Goal: Task Accomplishment & Management: Complete application form

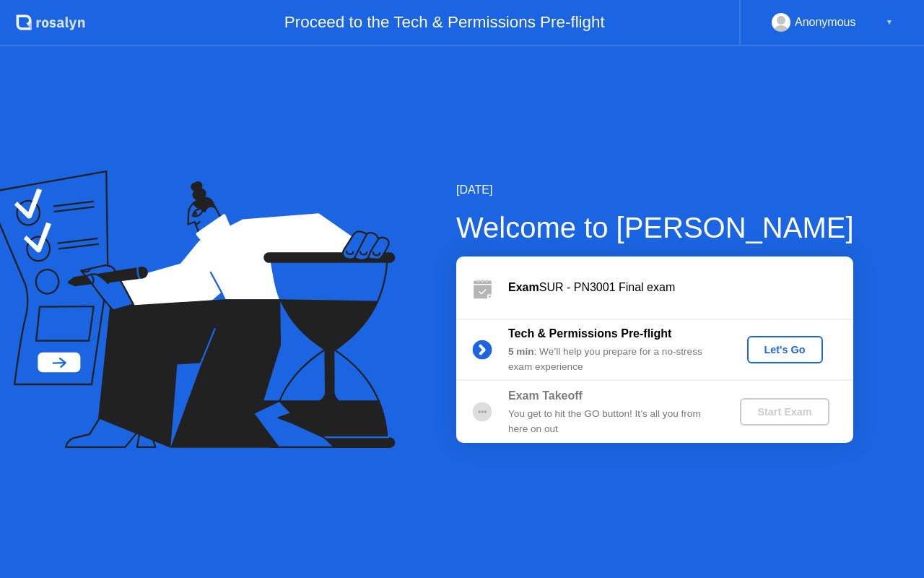
click at [791, 352] on div "Let's Go" at bounding box center [785, 350] width 64 height 12
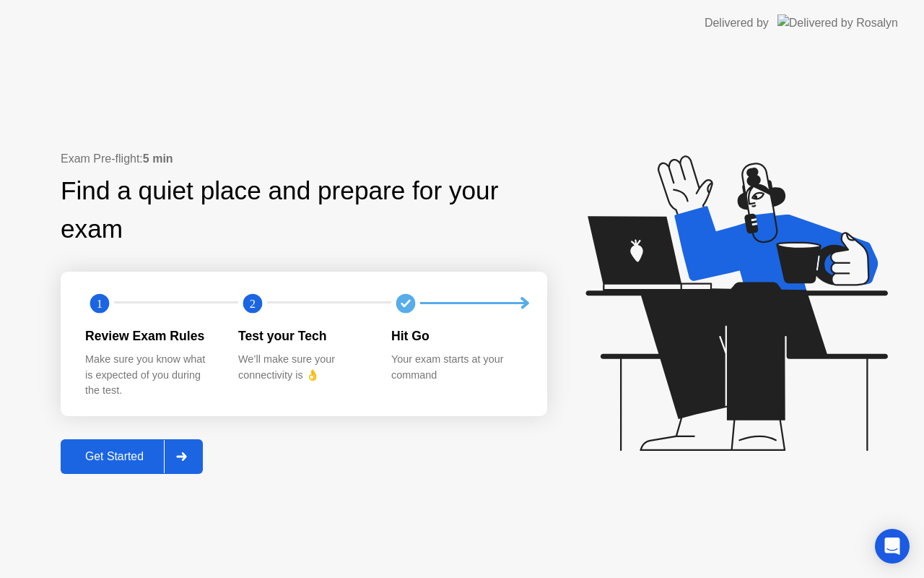
click at [139, 461] on div "Get Started" at bounding box center [114, 456] width 99 height 13
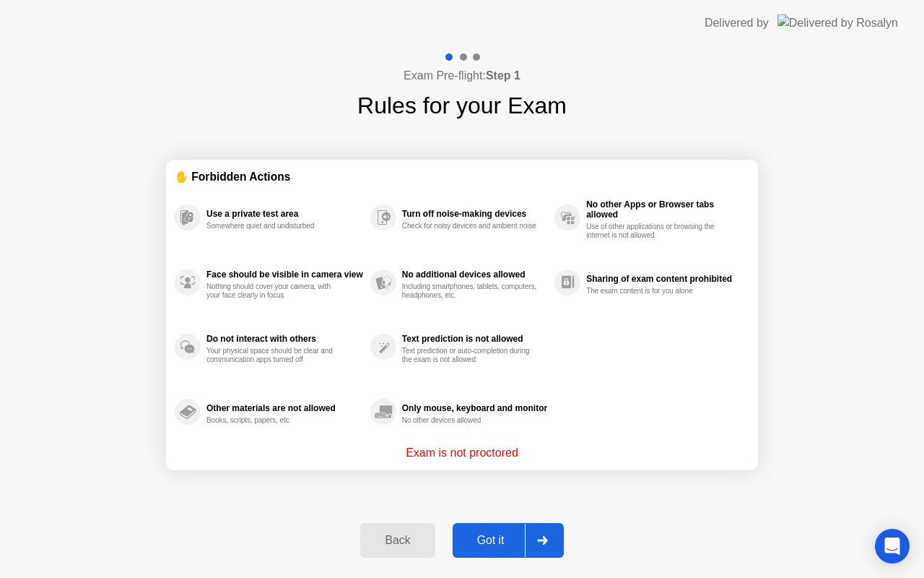
click at [482, 546] on div "Got it" at bounding box center [491, 539] width 68 height 13
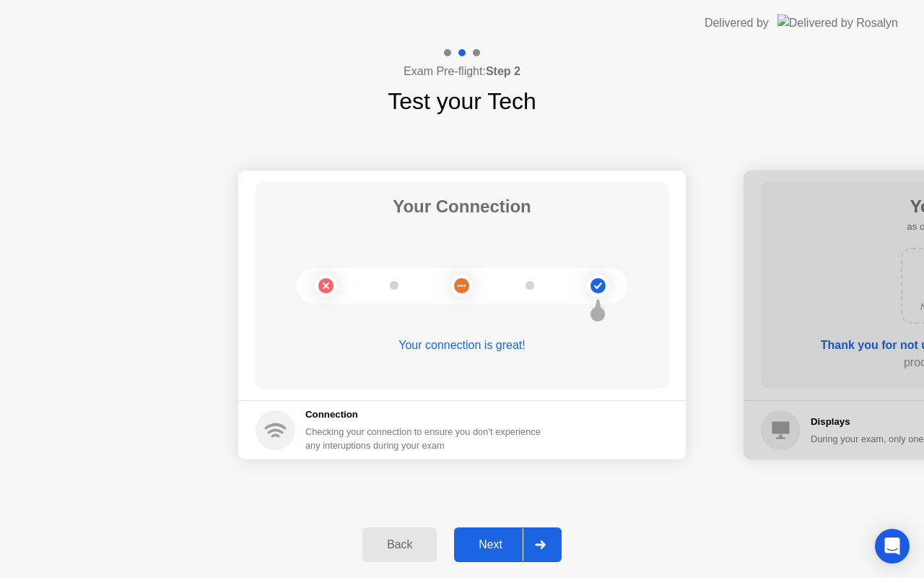
click at [482, 546] on div "Next" at bounding box center [490, 544] width 64 height 13
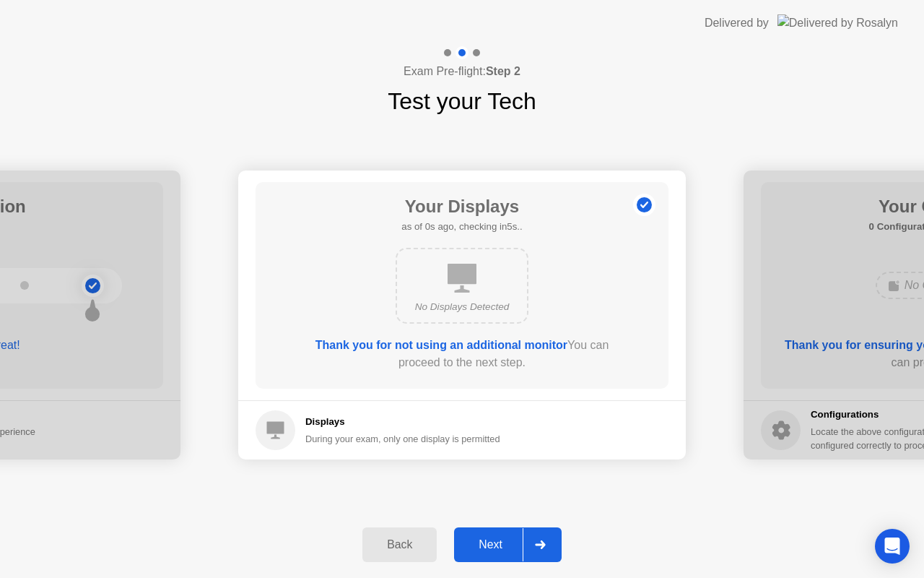
click at [482, 546] on div "Next" at bounding box center [490, 544] width 64 height 13
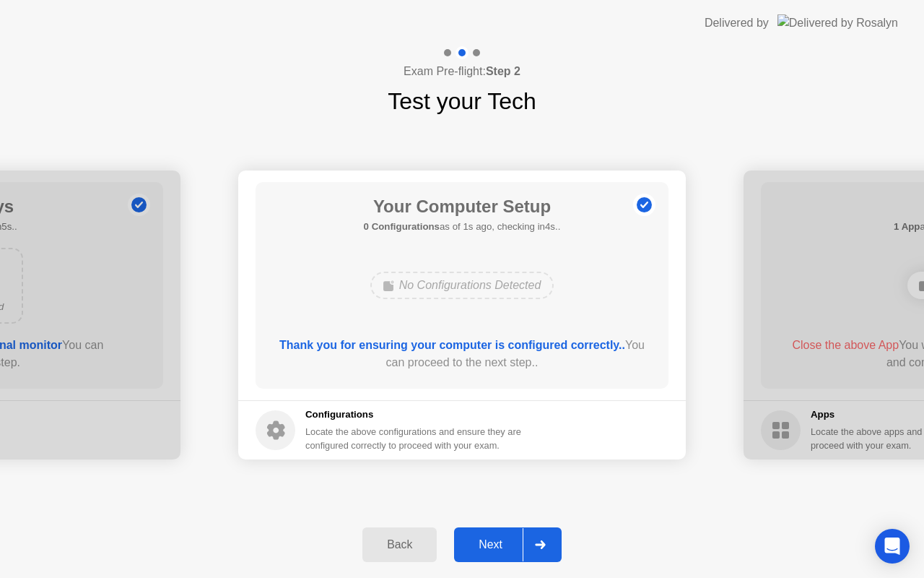
click at [482, 546] on div "Next" at bounding box center [490, 544] width 64 height 13
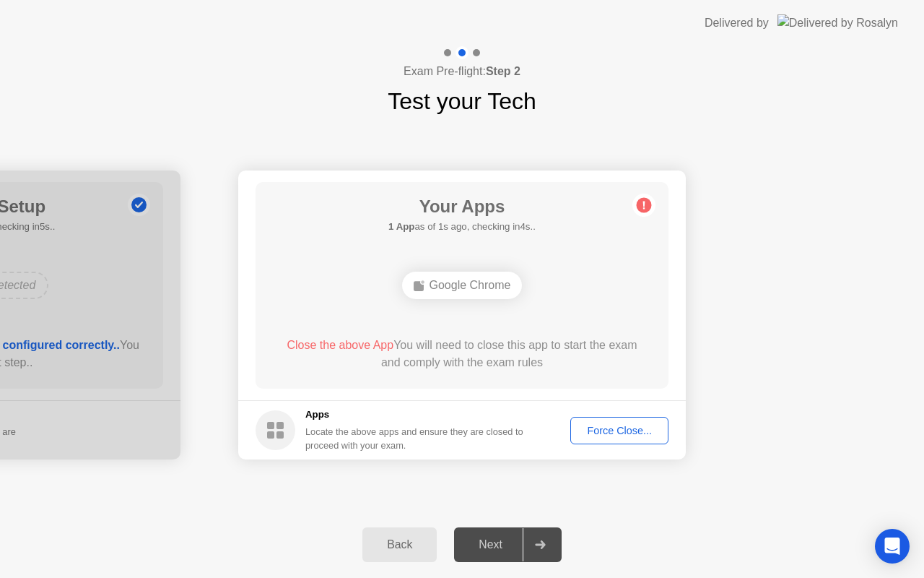
click at [617, 435] on div "Force Close..." at bounding box center [619, 430] width 88 height 12
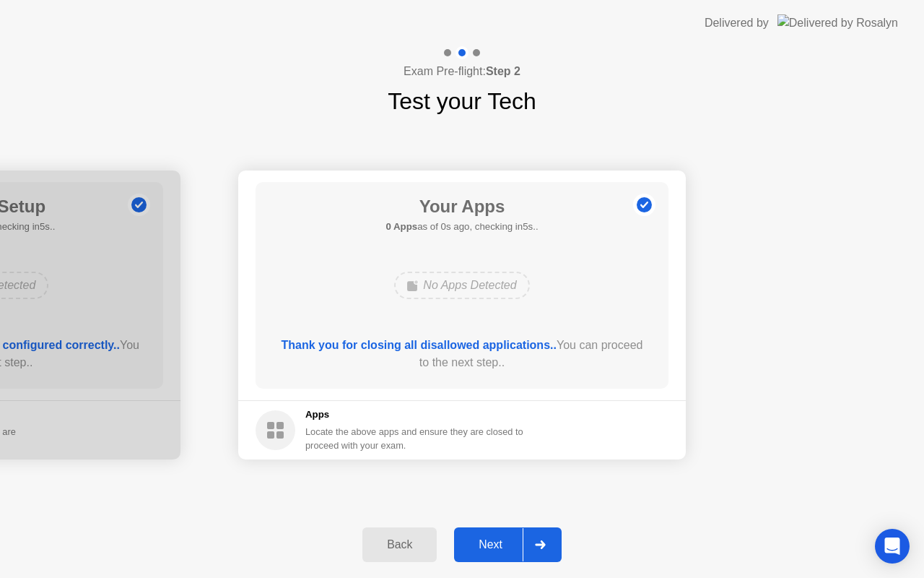
click at [482, 549] on div "Next" at bounding box center [490, 544] width 64 height 13
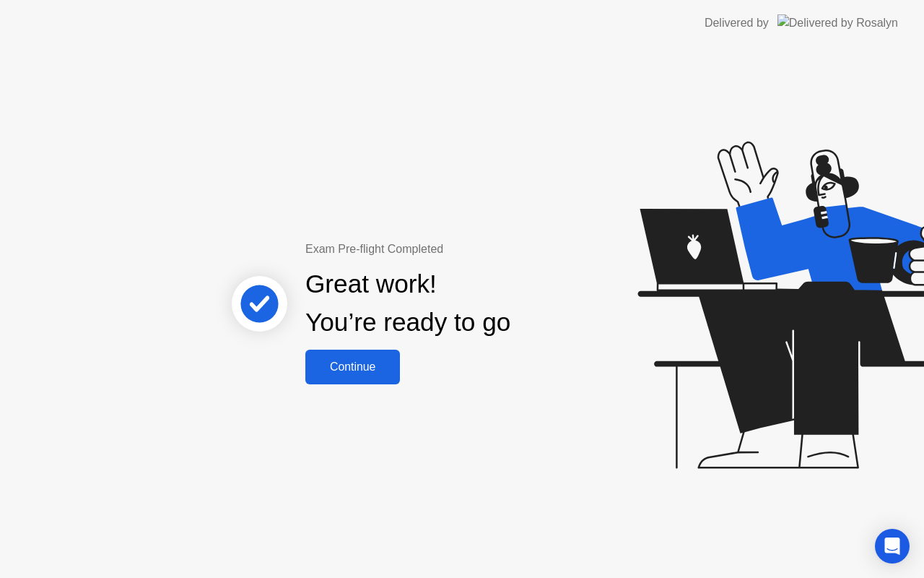
click at [337, 363] on div "Continue" at bounding box center [353, 366] width 86 height 13
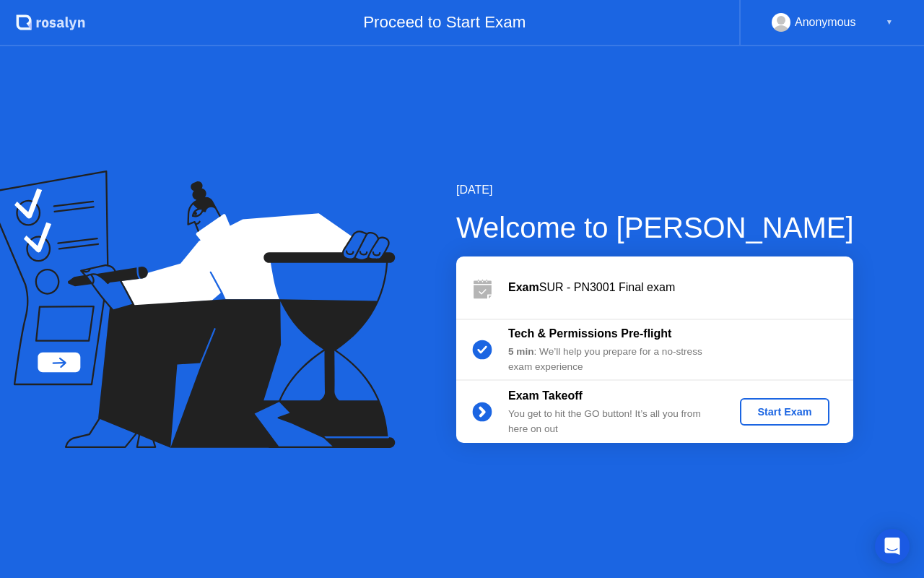
click at [767, 413] on div "Start Exam" at bounding box center [784, 412] width 77 height 12
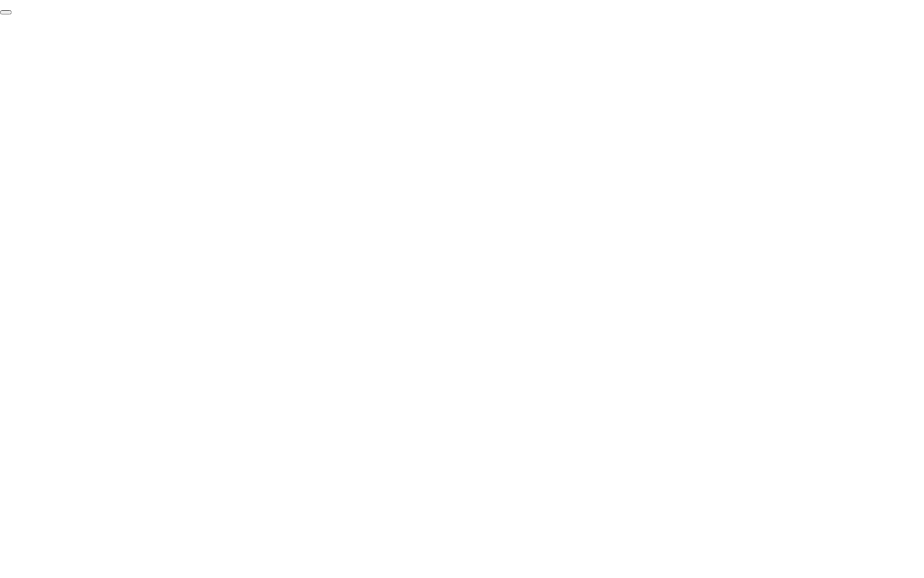
click div "End Proctoring Session"
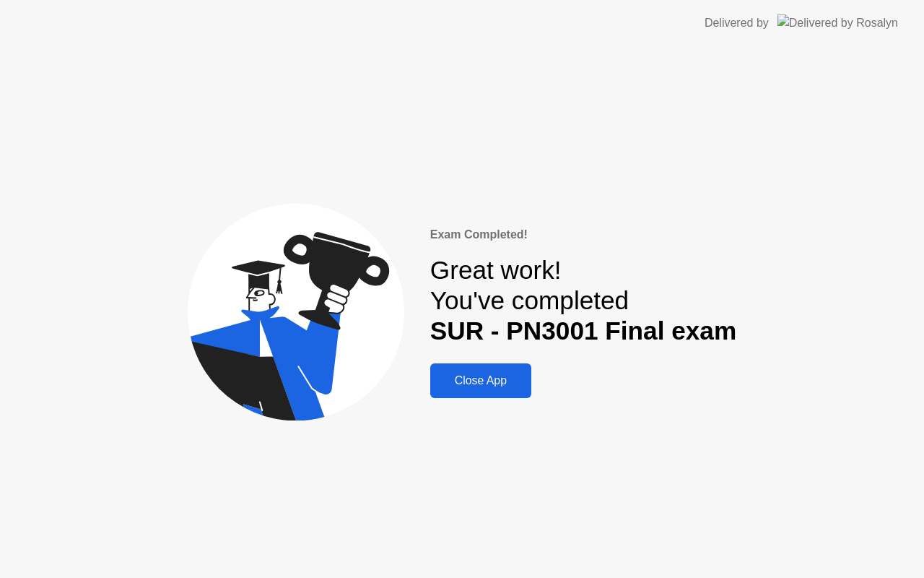
click at [503, 383] on div "Close App" at bounding box center [481, 380] width 92 height 13
